Goal: Find contact information: Find contact information

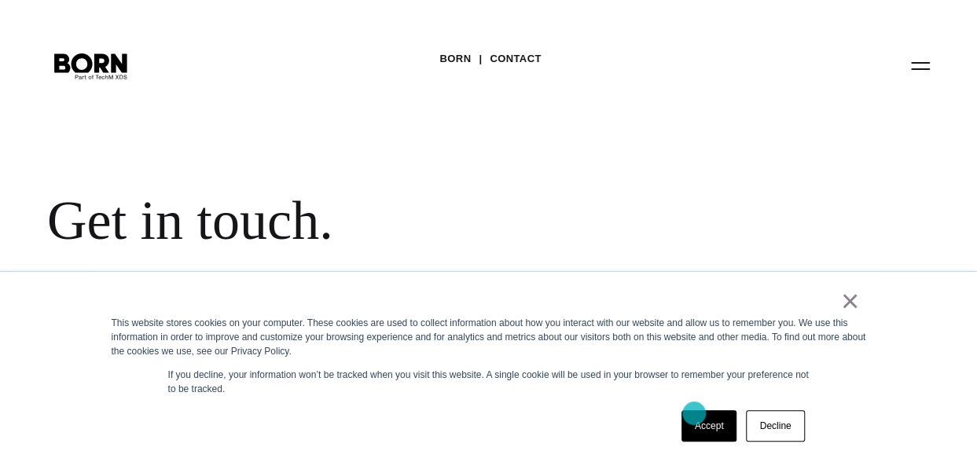
click at [694, 413] on link "Accept" at bounding box center [709, 425] width 56 height 31
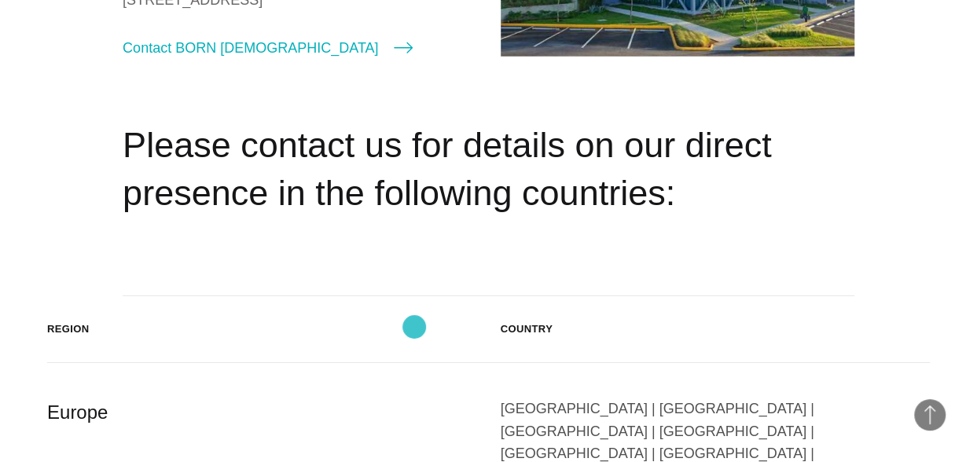
scroll to position [2593, 0]
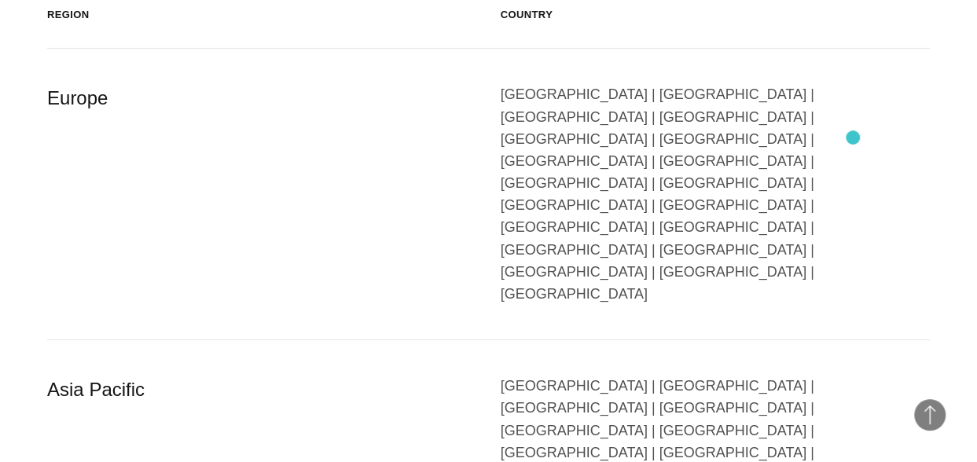
click at [852, 138] on div "[GEOGRAPHIC_DATA] | [GEOGRAPHIC_DATA] | [GEOGRAPHIC_DATA] | [GEOGRAPHIC_DATA] |…" at bounding box center [715, 194] width 430 height 222
click at [814, 132] on div "[GEOGRAPHIC_DATA] | [GEOGRAPHIC_DATA] | [GEOGRAPHIC_DATA] | [GEOGRAPHIC_DATA] |…" at bounding box center [715, 194] width 430 height 222
click at [816, 134] on div "[GEOGRAPHIC_DATA] | [GEOGRAPHIC_DATA] | [GEOGRAPHIC_DATA] | [GEOGRAPHIC_DATA] |…" at bounding box center [715, 194] width 430 height 222
click at [76, 95] on div "Europe" at bounding box center [262, 194] width 430 height 222
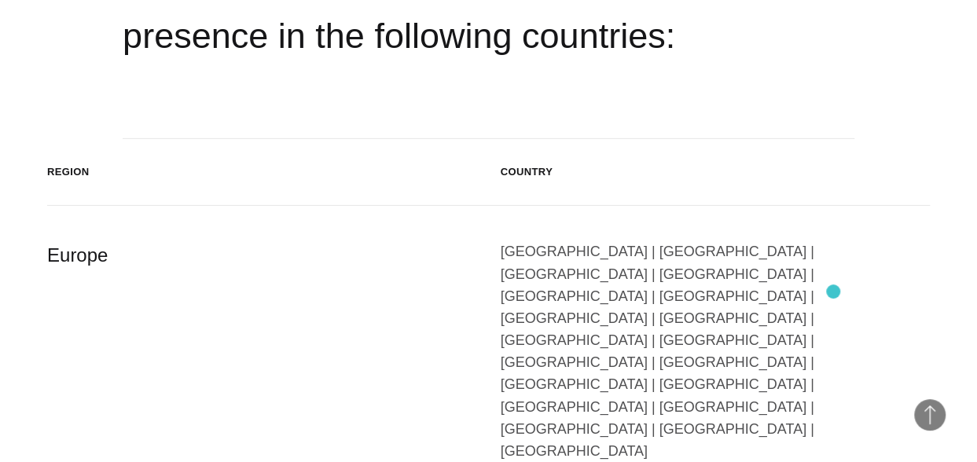
click at [833, 291] on div "Austria | Belgium | Bulgaria | Czech Republic | Denmark | Finland | France | Ge…" at bounding box center [715, 351] width 430 height 222
click at [827, 295] on div "Austria | Belgium | Bulgaria | Czech Republic | Denmark | Finland | France | Ge…" at bounding box center [715, 351] width 430 height 222
click at [821, 295] on div "Austria | Belgium | Bulgaria | Czech Republic | Denmark | Finland | France | Ge…" at bounding box center [715, 351] width 430 height 222
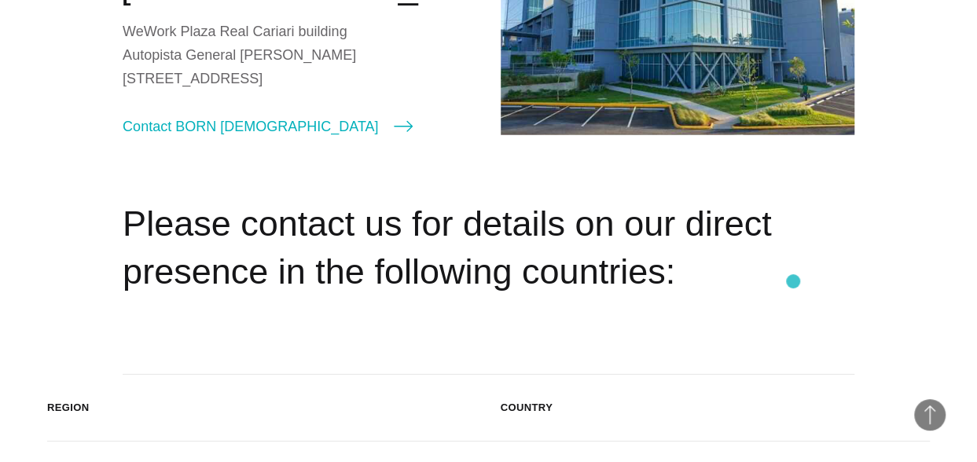
scroll to position [2357, 0]
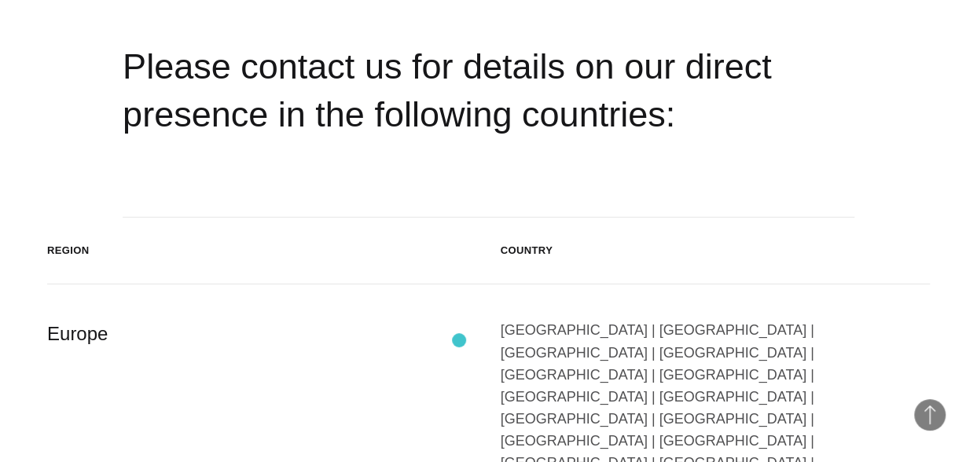
drag, startPoint x: 459, startPoint y: 340, endPoint x: 522, endPoint y: 323, distance: 65.2
click at [471, 336] on div "Europe" at bounding box center [262, 430] width 430 height 222
click at [51, 337] on div "Europe" at bounding box center [262, 430] width 430 height 222
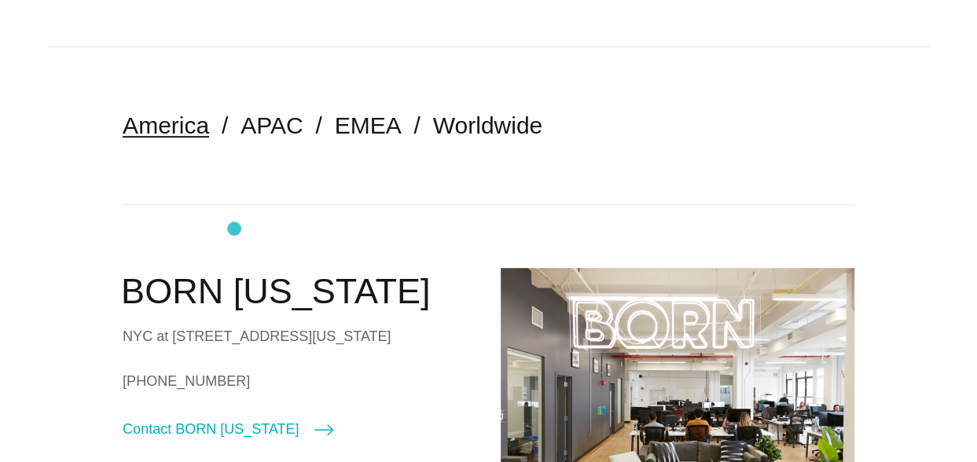
scroll to position [157, 0]
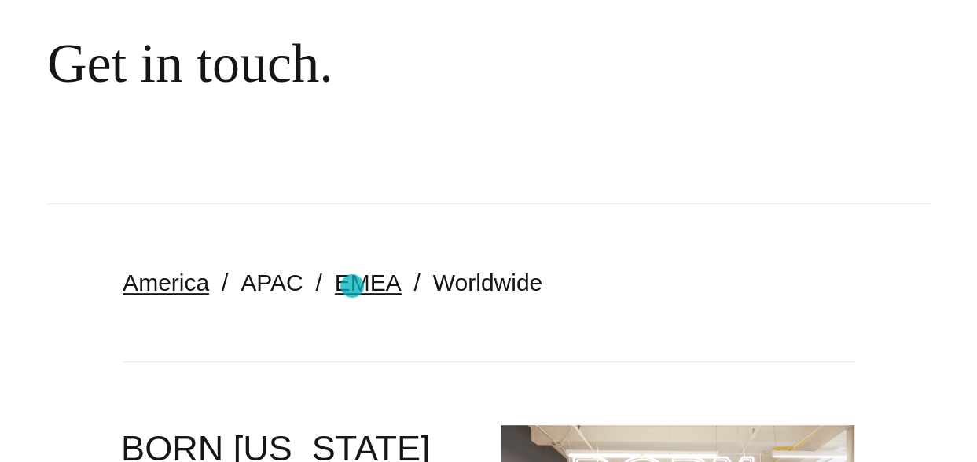
click at [352, 286] on link "EMEA" at bounding box center [368, 282] width 67 height 26
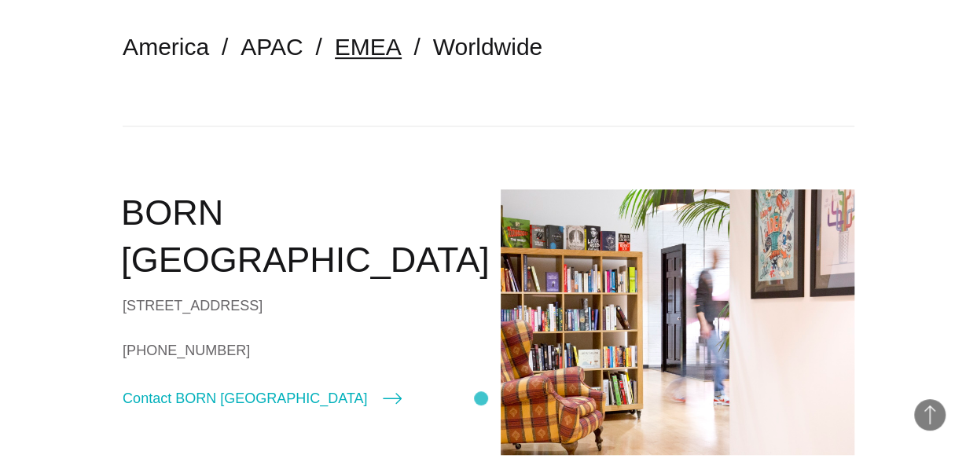
scroll to position [550, 0]
